Goal: Transaction & Acquisition: Purchase product/service

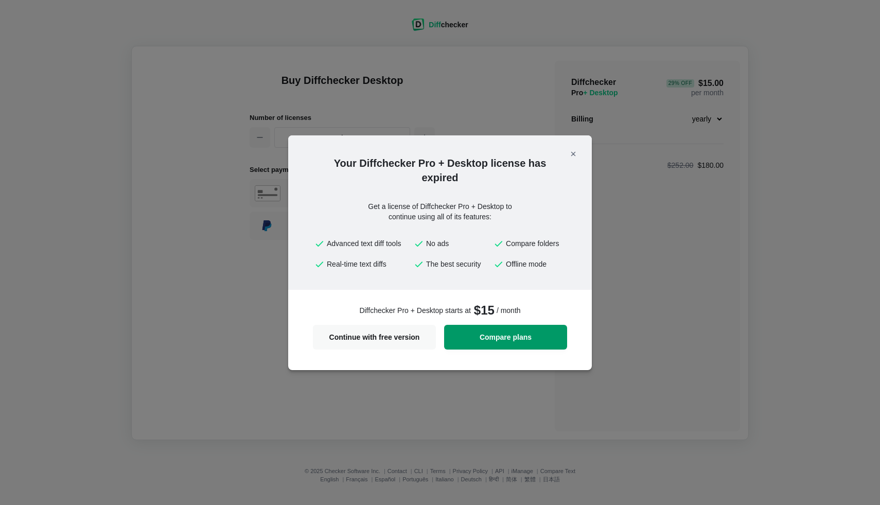
click at [484, 335] on span "Compare plans" at bounding box center [505, 336] width 111 height 7
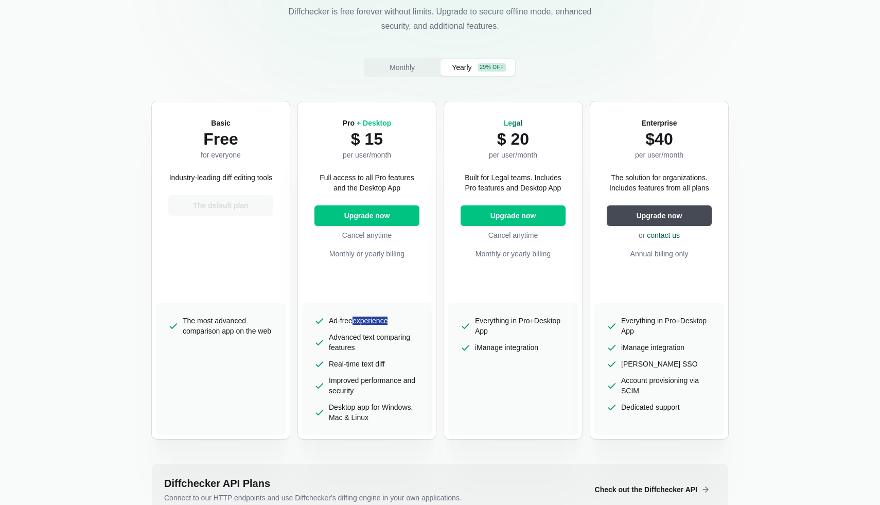
scroll to position [120, 0]
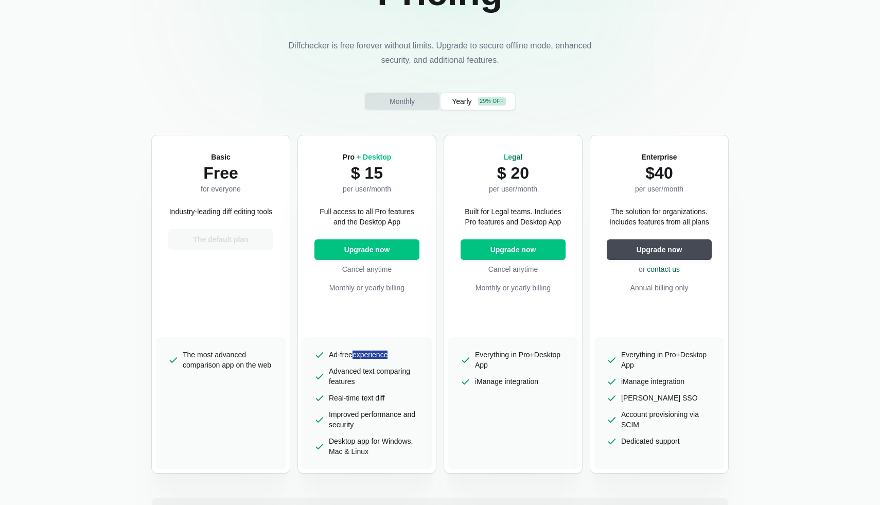
click at [402, 100] on span "Monthly" at bounding box center [401, 101] width 29 height 10
click at [457, 102] on span "Yearly" at bounding box center [462, 101] width 24 height 10
click at [400, 100] on span "Monthly" at bounding box center [401, 101] width 29 height 10
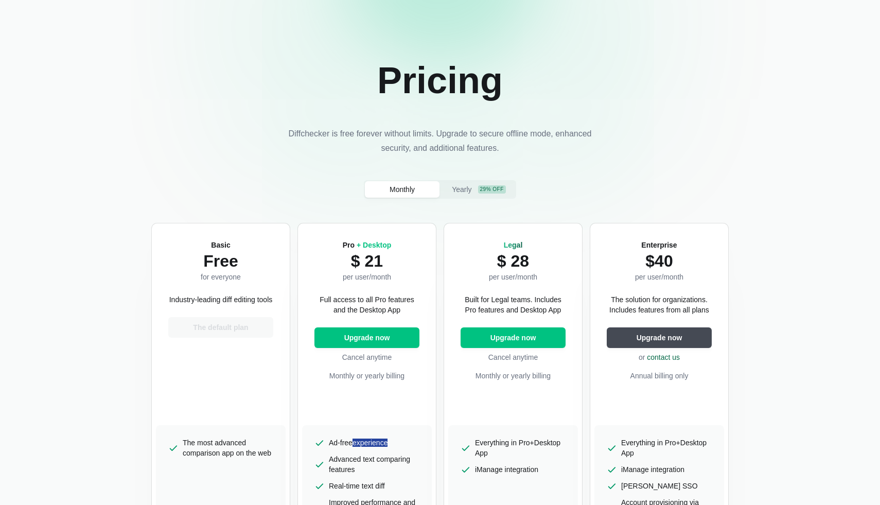
scroll to position [0, 0]
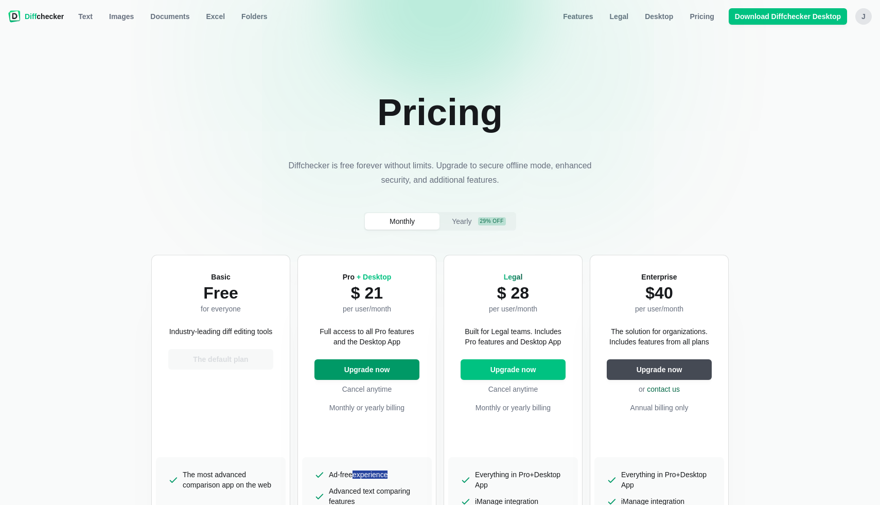
click at [365, 371] on span "Upgrade now" at bounding box center [367, 369] width 50 height 10
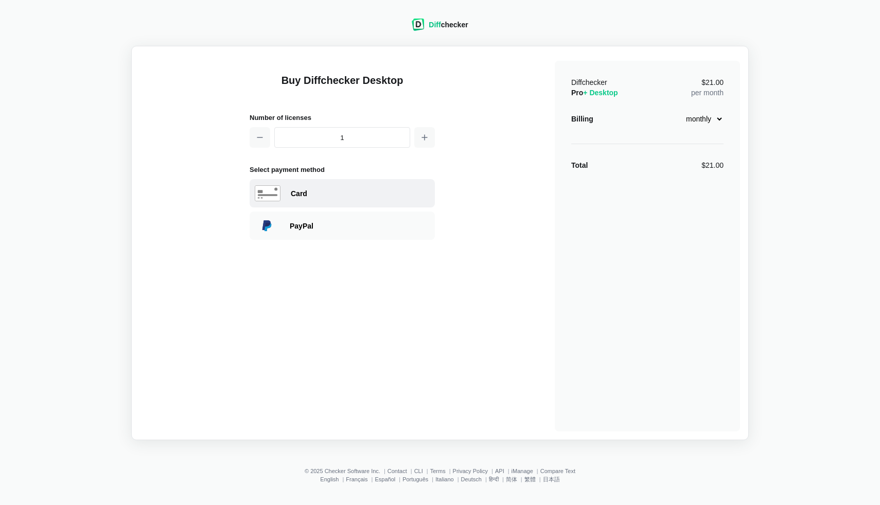
click at [309, 199] on div "Card" at bounding box center [341, 193] width 185 height 28
select select "[GEOGRAPHIC_DATA]"
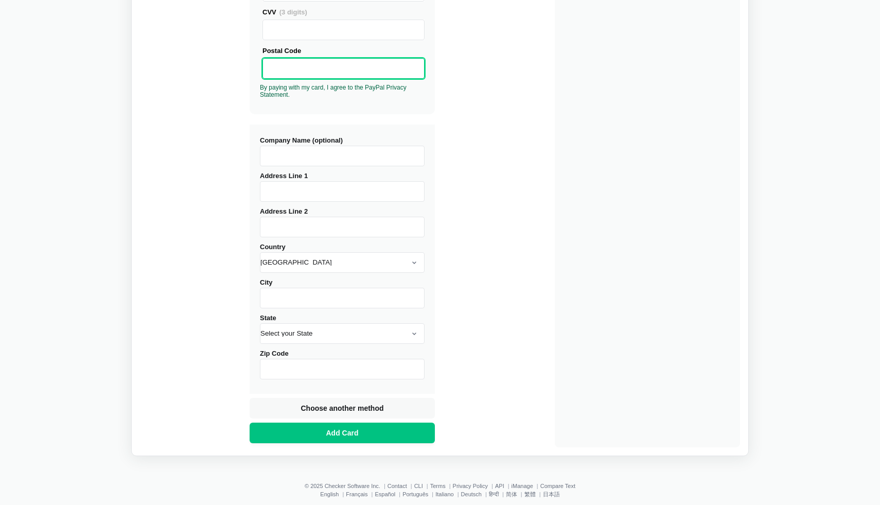
scroll to position [298, 0]
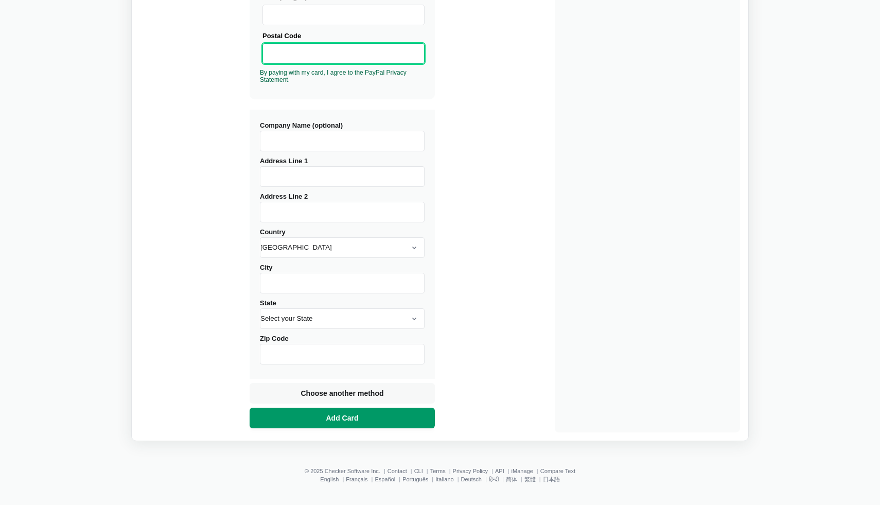
click at [355, 419] on span "Add Card" at bounding box center [342, 418] width 37 height 10
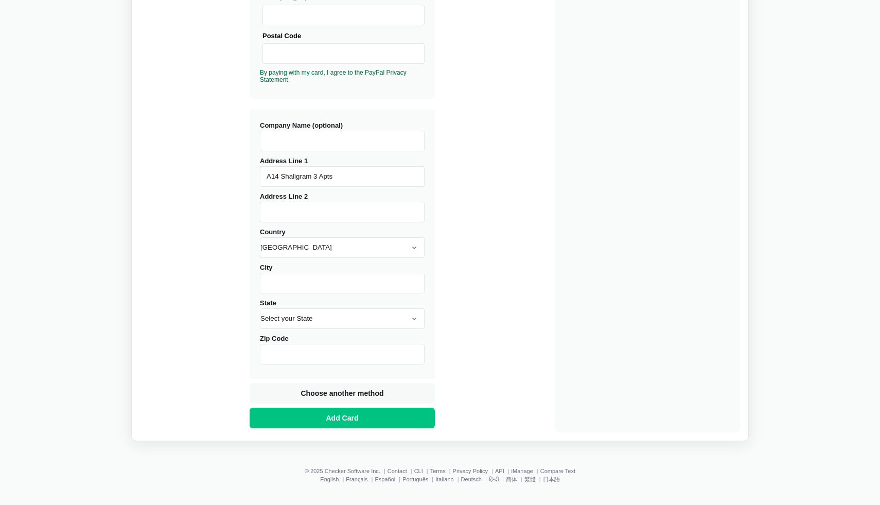
type input "A14 Shaligram 3 Apts"
click at [329, 249] on select "[GEOGRAPHIC_DATA] [GEOGRAPHIC_DATA] [GEOGRAPHIC_DATA] [GEOGRAPHIC_DATA] [US_STA…" at bounding box center [342, 247] width 165 height 21
select select "[GEOGRAPHIC_DATA]"
click at [260, 237] on select "[GEOGRAPHIC_DATA] [GEOGRAPHIC_DATA] [GEOGRAPHIC_DATA] [GEOGRAPHIC_DATA] [US_STA…" at bounding box center [342, 247] width 165 height 21
click at [275, 283] on input "City" at bounding box center [342, 283] width 165 height 21
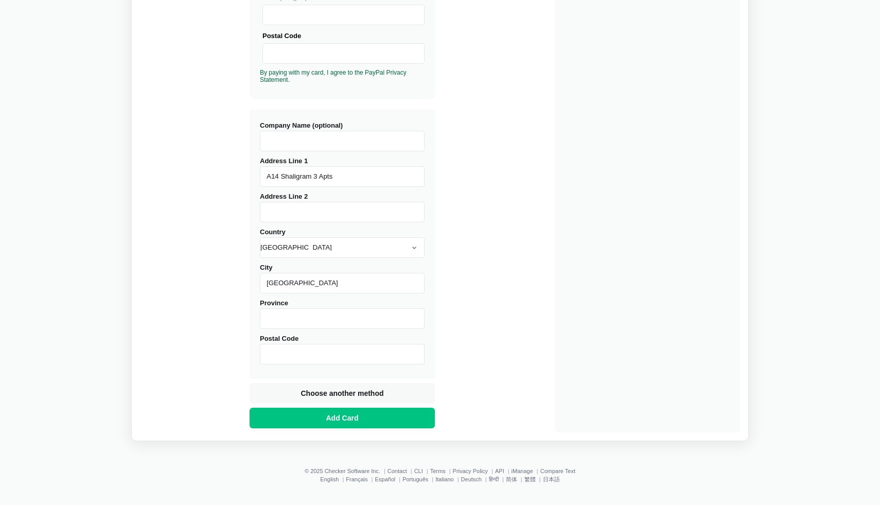
type input "[GEOGRAPHIC_DATA]"
click at [276, 324] on input "Province" at bounding box center [342, 318] width 165 height 21
type input "[GEOGRAPHIC_DATA]"
click at [274, 350] on input "Postal Code" at bounding box center [342, 354] width 165 height 21
type input "380015"
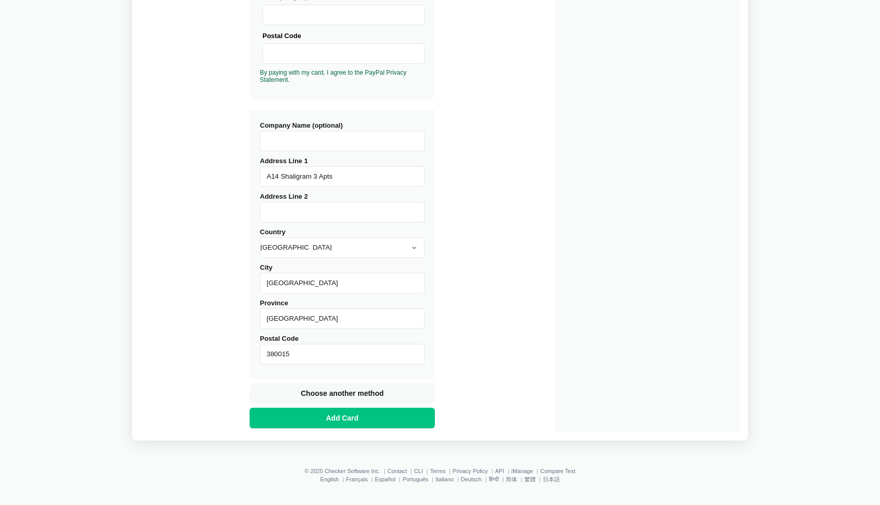
click at [303, 212] on input "Address Line 2" at bounding box center [342, 212] width 165 height 21
type input "V"
type input "Prahladnagar"
click at [367, 421] on button "Add Card" at bounding box center [341, 417] width 185 height 21
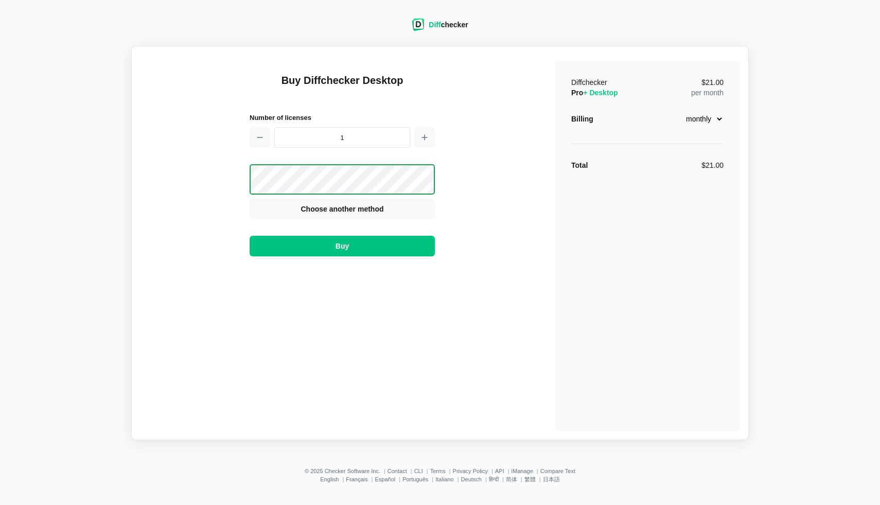
scroll to position [0, 0]
click at [360, 248] on button "Buy" at bounding box center [341, 246] width 185 height 21
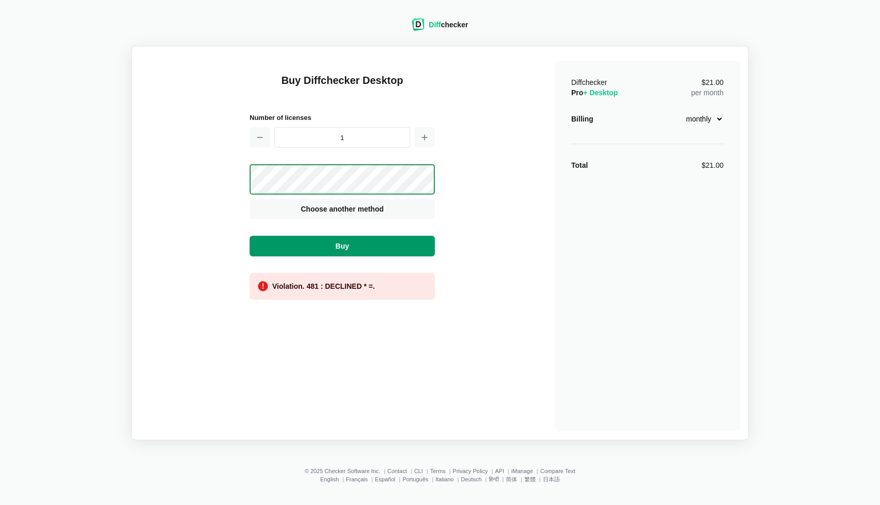
click at [357, 243] on button "Buy" at bounding box center [341, 246] width 185 height 21
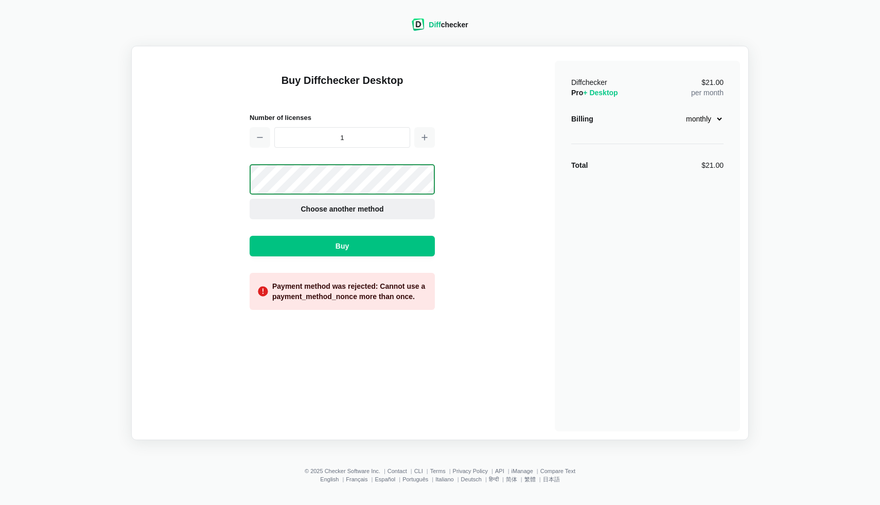
click at [349, 211] on span "Choose another method" at bounding box center [341, 209] width 87 height 10
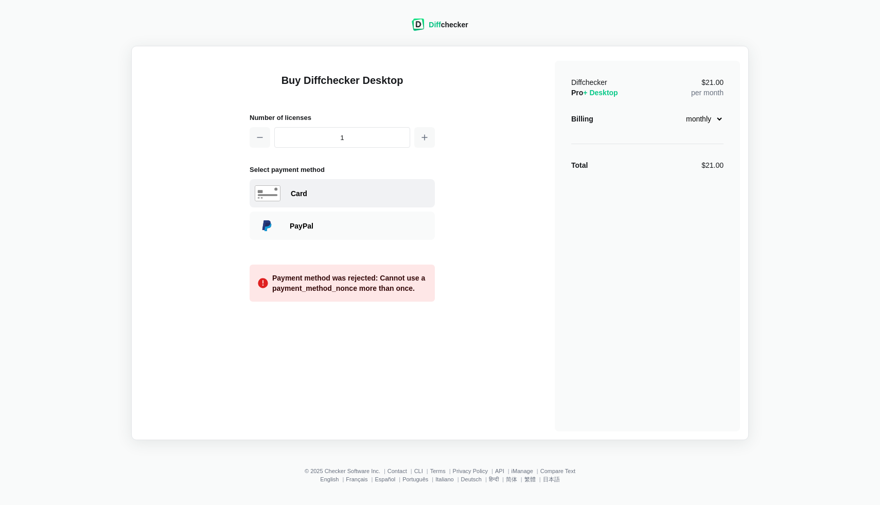
click at [348, 194] on div "Card" at bounding box center [360, 193] width 139 height 10
select select "[GEOGRAPHIC_DATA]"
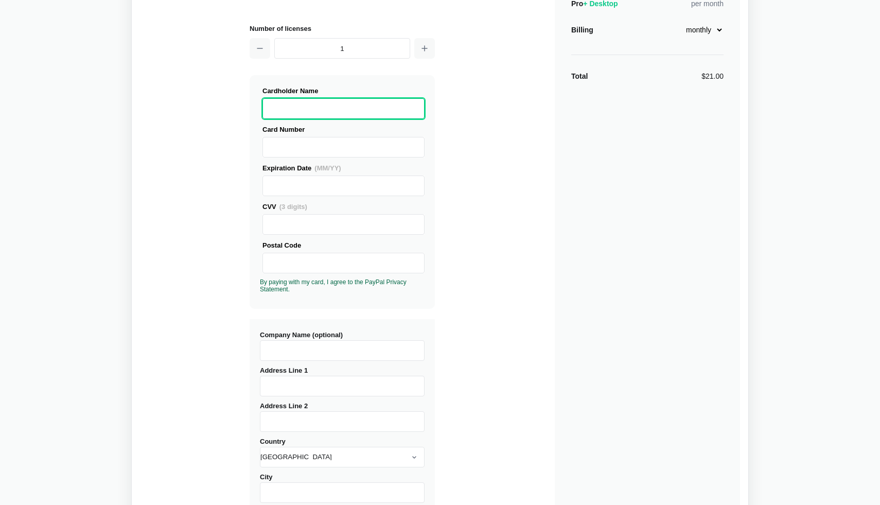
scroll to position [78, 0]
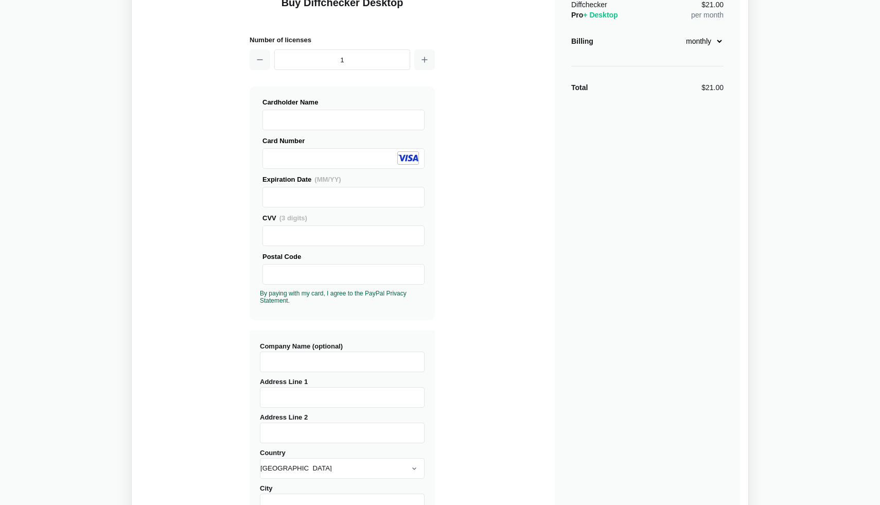
click at [275, 393] on input "Address Line 1" at bounding box center [342, 397] width 165 height 21
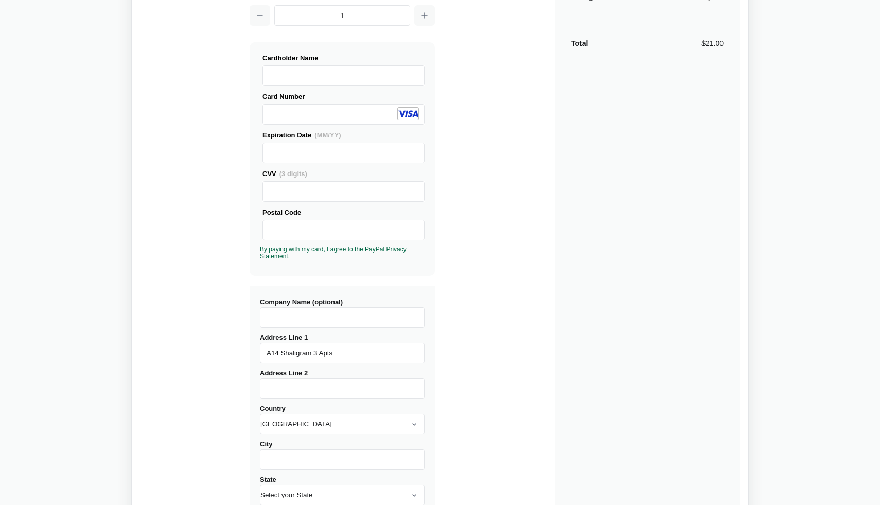
scroll to position [123, 0]
type input "A14 Shaligram 3 Apts"
click at [301, 384] on input "Address Line 2" at bounding box center [342, 387] width 165 height 21
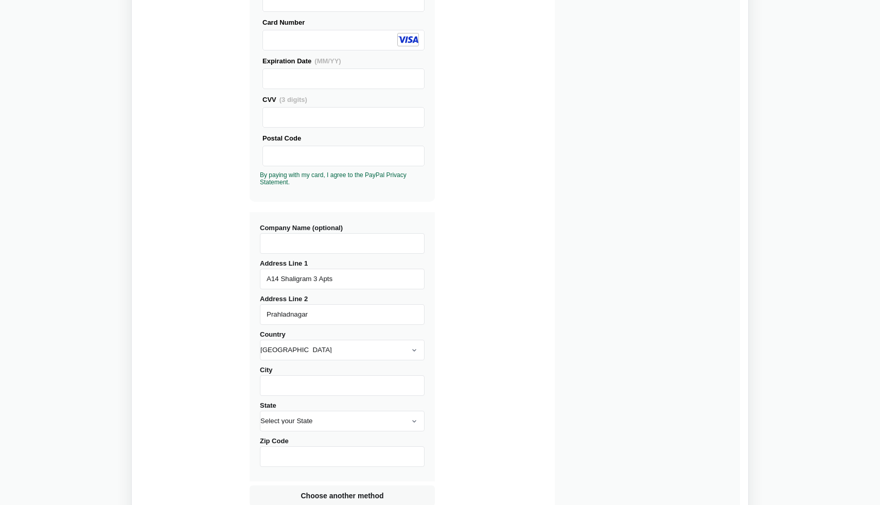
scroll to position [229, 0]
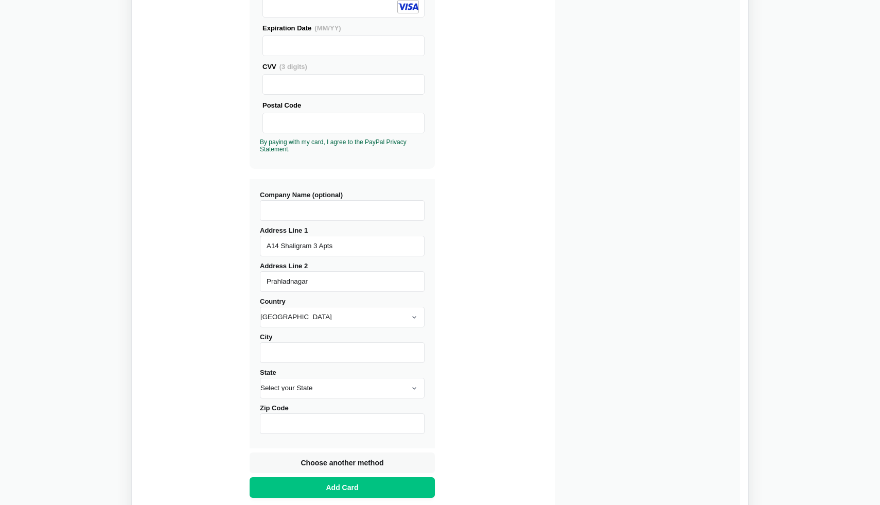
type input "Prahladnagar"
click at [307, 314] on select "[GEOGRAPHIC_DATA] [GEOGRAPHIC_DATA] [GEOGRAPHIC_DATA] [GEOGRAPHIC_DATA] [US_STA…" at bounding box center [342, 317] width 165 height 21
select select "[GEOGRAPHIC_DATA]"
click at [260, 307] on select "[GEOGRAPHIC_DATA] [GEOGRAPHIC_DATA] [GEOGRAPHIC_DATA] [GEOGRAPHIC_DATA] [US_STA…" at bounding box center [342, 317] width 165 height 21
click at [305, 354] on input "City" at bounding box center [342, 352] width 165 height 21
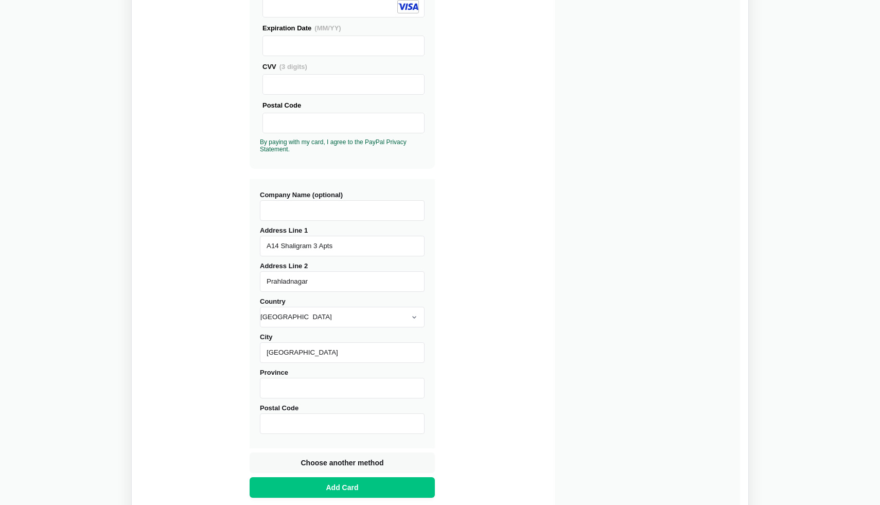
type input "[GEOGRAPHIC_DATA]"
click at [309, 388] on input "Province" at bounding box center [342, 388] width 165 height 21
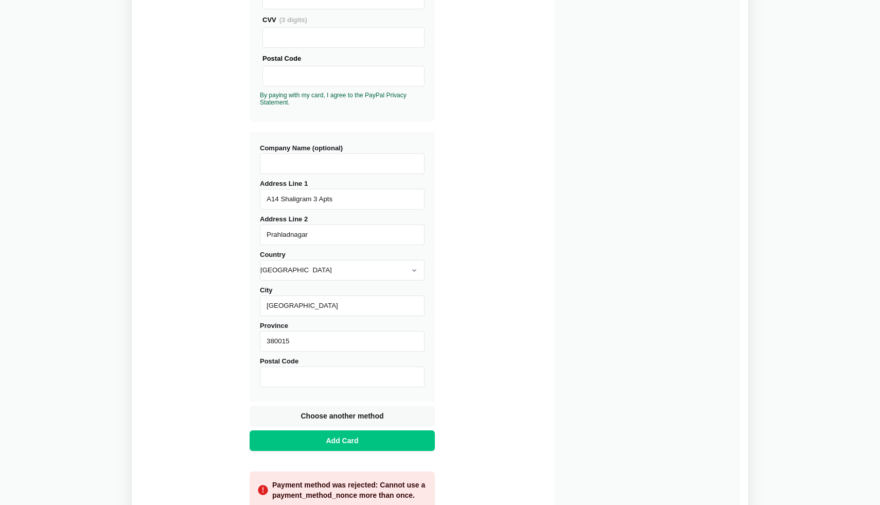
scroll to position [299, 0]
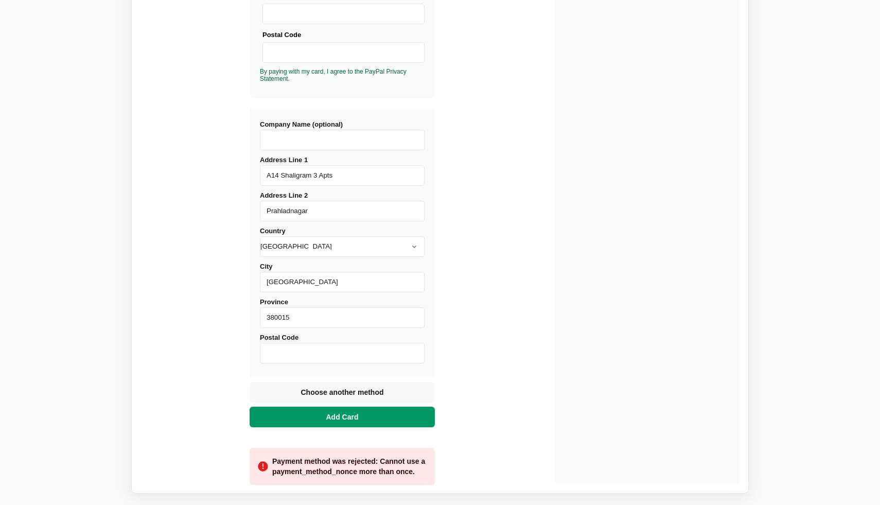
type input "380015"
click at [362, 422] on button "Add Card" at bounding box center [341, 416] width 185 height 21
click at [287, 352] on input "Postal Code" at bounding box center [342, 353] width 165 height 21
type input "380015"
click at [340, 420] on span "Add Card" at bounding box center [342, 417] width 37 height 10
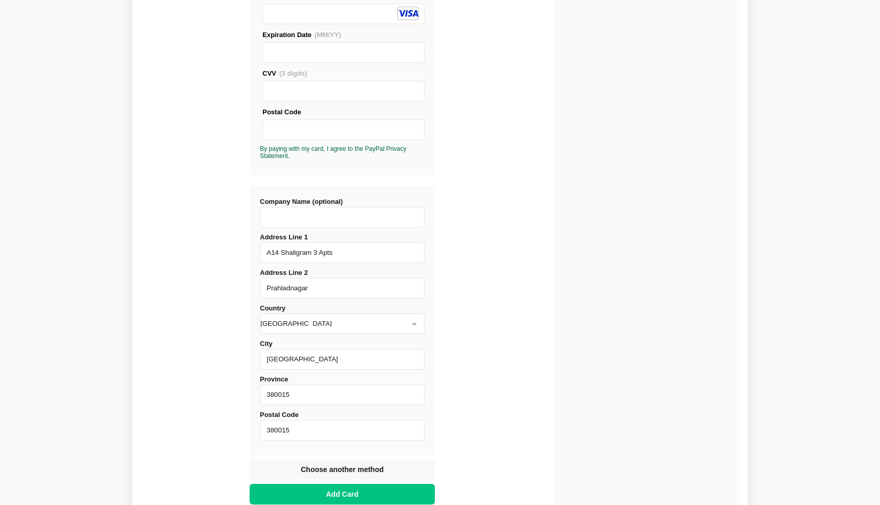
scroll to position [352, 0]
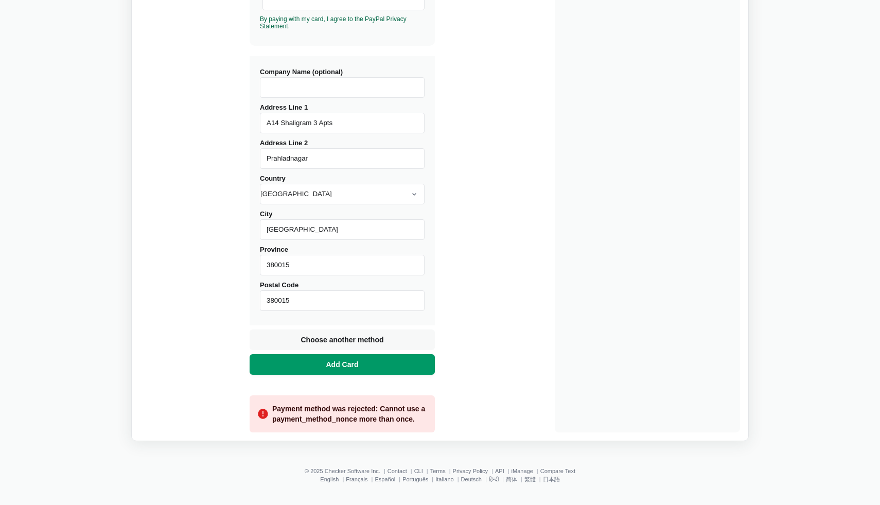
click at [354, 365] on span "Add Card" at bounding box center [342, 364] width 37 height 10
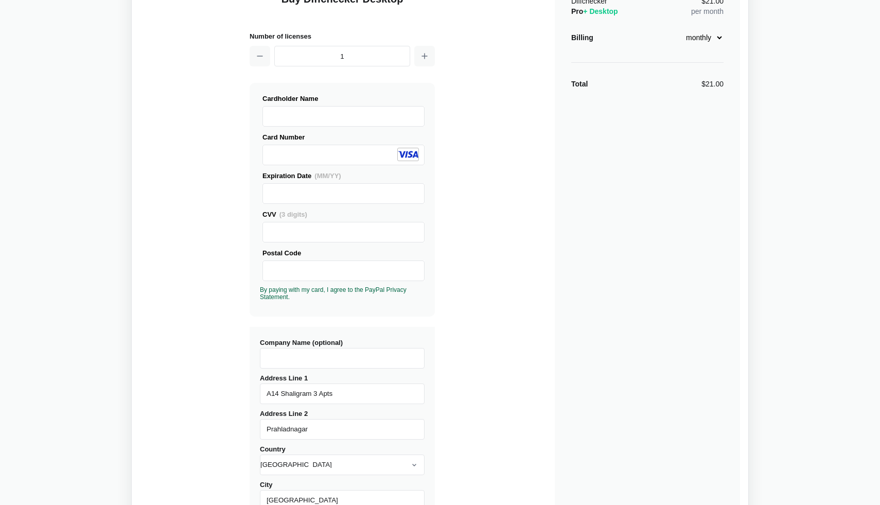
scroll to position [81, 0]
click at [471, 296] on div "Buy Diffchecker Desktop Number of licenses 1 Visa MasterCard Union Pay American…" at bounding box center [440, 338] width 600 height 729
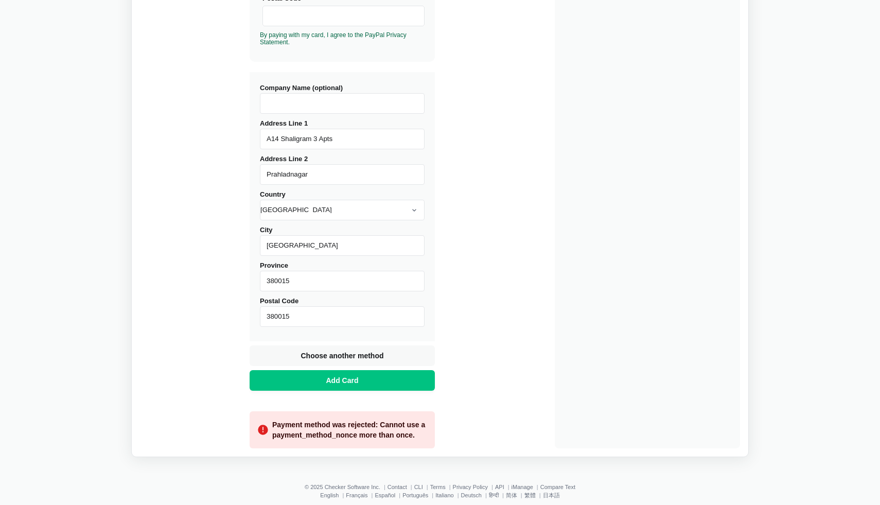
scroll to position [337, 0]
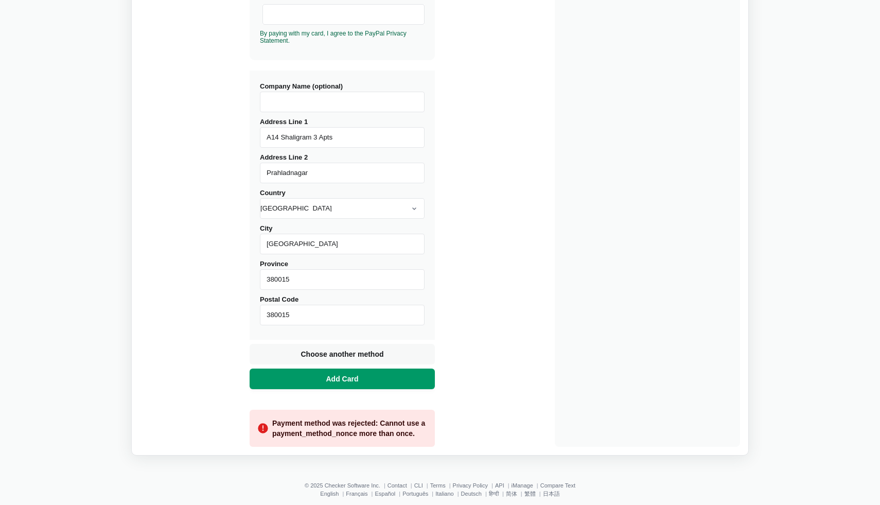
click at [352, 382] on span "Add Card" at bounding box center [342, 378] width 37 height 10
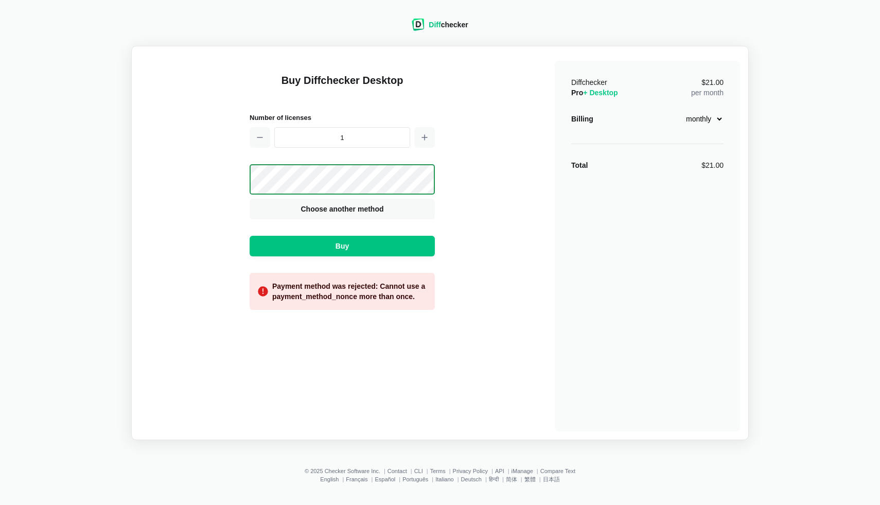
scroll to position [0, 0]
click at [348, 248] on span "Buy" at bounding box center [341, 246] width 17 height 10
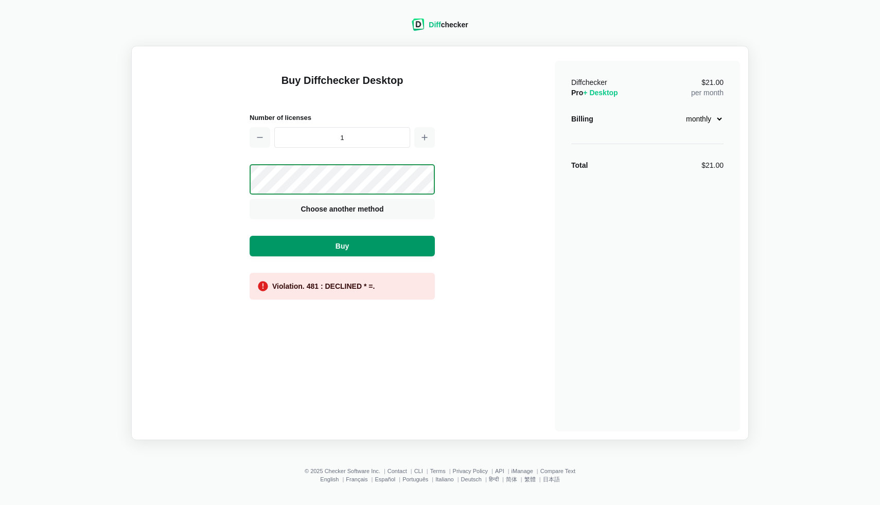
click at [348, 248] on span "Buy" at bounding box center [341, 246] width 17 height 10
